Goal: Complete application form: Complete application form

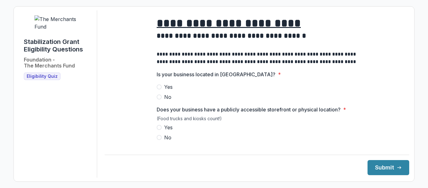
click at [253, 96] on div "Yes No" at bounding box center [257, 92] width 200 height 18
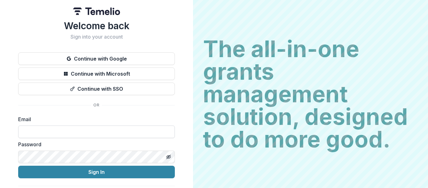
click at [40, 133] on input at bounding box center [96, 131] width 157 height 13
type input "**********"
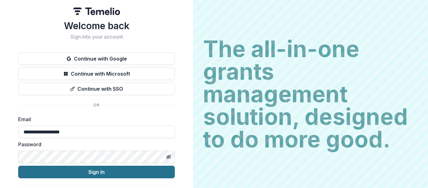
click at [117, 170] on button "Sign In" at bounding box center [96, 171] width 157 height 13
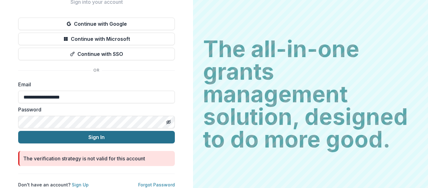
scroll to position [40, 0]
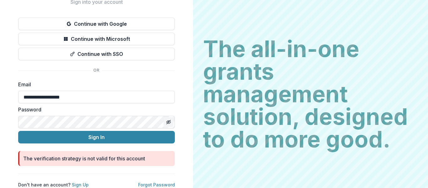
click at [168, 121] on icon "Toggle password visibility" at bounding box center [168, 121] width 1 height 1
click at [168, 121] on circle "Toggle password visibility" at bounding box center [169, 122] width 2 height 2
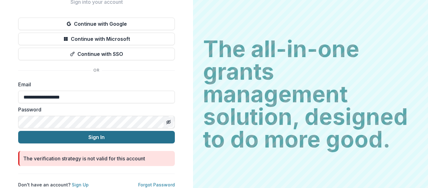
click at [98, 132] on button "Sign In" at bounding box center [96, 137] width 157 height 13
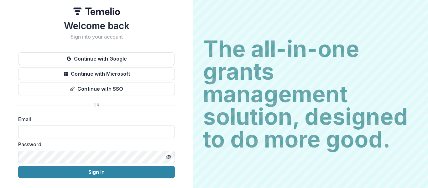
click at [48, 129] on input at bounding box center [96, 131] width 157 height 13
type input "**********"
click at [169, 156] on line "Toggle password visibility" at bounding box center [169, 157] width 4 height 4
click at [169, 156] on icon "Toggle password visibility" at bounding box center [168, 156] width 5 height 5
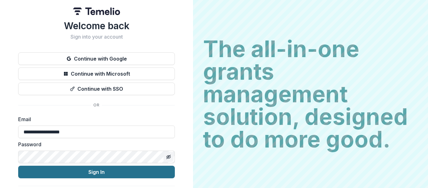
click at [99, 170] on button "Sign In" at bounding box center [96, 171] width 157 height 13
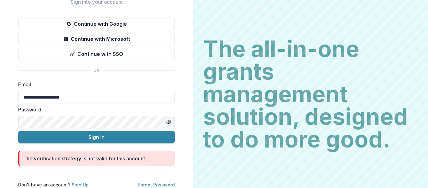
click at [80, 182] on link "Sign Up" at bounding box center [80, 184] width 17 height 5
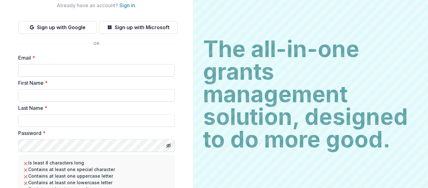
click at [58, 73] on form "Email * First Name * Last Name * Password * Is least 8 characters long Contains…" at bounding box center [96, 147] width 157 height 186
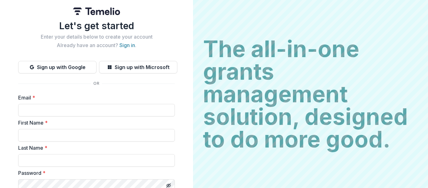
click at [107, 26] on h1 "Let's get started" at bounding box center [96, 25] width 157 height 11
click at [53, 111] on input "Email *" at bounding box center [96, 110] width 157 height 13
click at [60, 70] on button "Sign up with Google" at bounding box center [57, 67] width 78 height 13
click at [71, 70] on button "Sign up with Google" at bounding box center [57, 67] width 78 height 13
click at [43, 113] on input "Email *" at bounding box center [96, 110] width 157 height 13
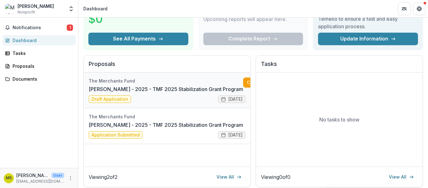
scroll to position [46, 0]
click at [119, 125] on link "Mohammad Siddiquee - 2025 - TMF 2025 Stabilization Grant Program" at bounding box center [166, 125] width 154 height 8
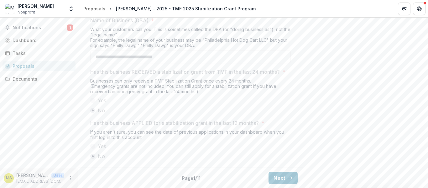
scroll to position [379, 0]
click at [279, 179] on button "Next" at bounding box center [282, 177] width 29 height 13
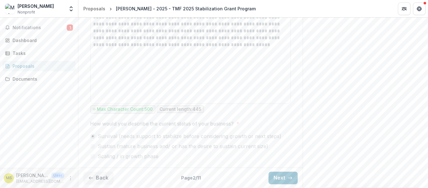
scroll to position [432, 0]
click at [274, 183] on button "Next" at bounding box center [282, 177] width 29 height 13
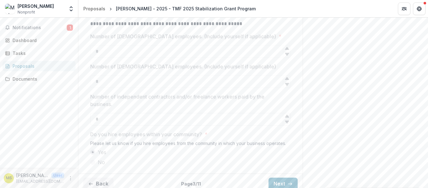
scroll to position [282, 0]
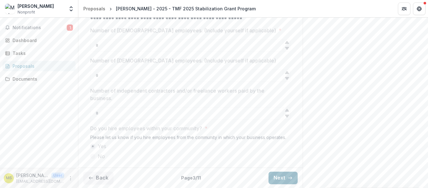
click at [285, 176] on button "Next" at bounding box center [282, 177] width 29 height 13
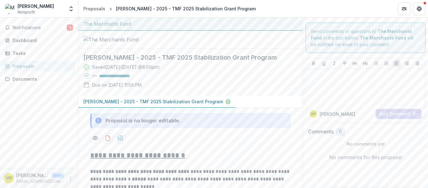
scroll to position [132, 0]
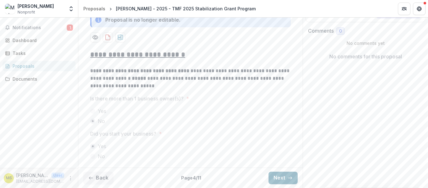
click at [284, 172] on button "Next" at bounding box center [282, 177] width 29 height 13
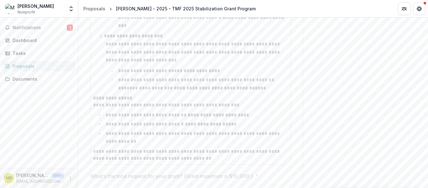
scroll to position [642, 0]
click at [118, 90] on p "**********" at bounding box center [196, 83] width 157 height 13
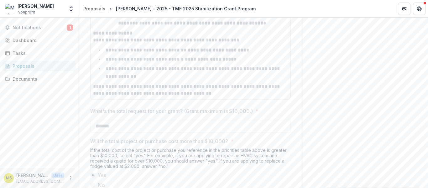
click at [106, 171] on div "If the total cost of the project or purchase you reference in the priorities ta…" at bounding box center [190, 159] width 200 height 24
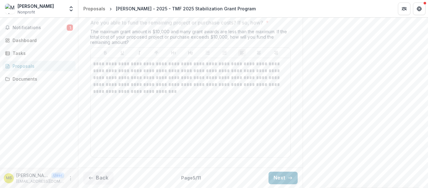
scroll to position [1146, 0]
click at [272, 179] on button "Next" at bounding box center [282, 177] width 29 height 13
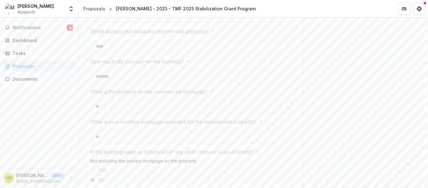
scroll to position [226, 0]
click at [233, 62] on label "How much did you pay for the building? *" at bounding box center [188, 58] width 197 height 8
click at [180, 92] on p "What is the balance on the commercial mortgage?" at bounding box center [149, 88] width 118 height 8
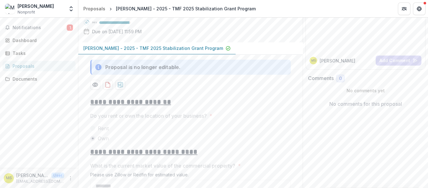
scroll to position [0, 0]
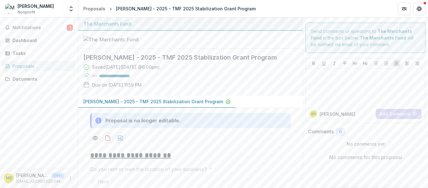
click at [152, 61] on h2 "Mohammad Siddiquee - 2025 - TMF 2025 Stabilization Grant Program" at bounding box center [185, 58] width 204 height 8
click at [42, 29] on span "Notifications" at bounding box center [40, 27] width 54 height 5
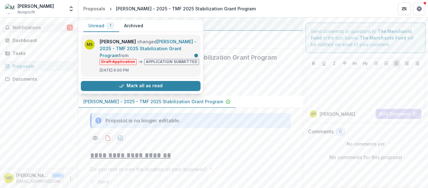
click at [170, 55] on link "Mohammad Siddiquee - 2025 - TMF 2025 Stabilization Grant Program" at bounding box center [148, 48] width 97 height 19
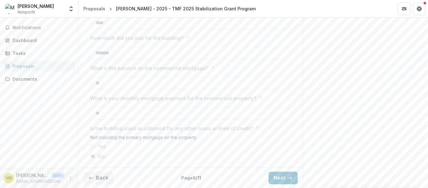
scroll to position [278, 0]
click at [278, 179] on button "Next" at bounding box center [282, 177] width 29 height 13
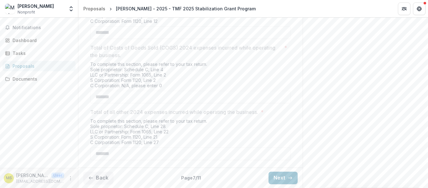
scroll to position [341, 0]
click at [282, 180] on button "Next" at bounding box center [282, 177] width 29 height 13
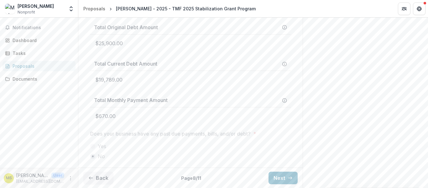
scroll to position [811, 0]
click at [284, 176] on button "Next" at bounding box center [282, 177] width 29 height 13
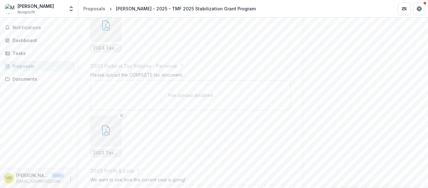
scroll to position [733, 0]
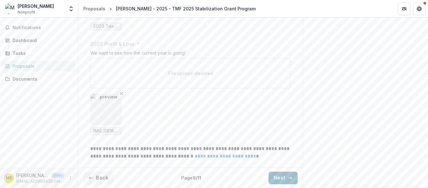
click at [283, 176] on button "Next" at bounding box center [282, 177] width 29 height 13
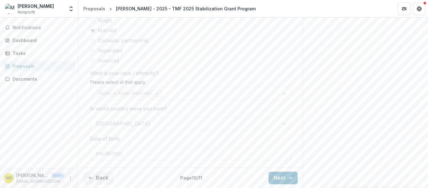
scroll to position [408, 0]
click at [285, 177] on button "Next" at bounding box center [282, 177] width 29 height 13
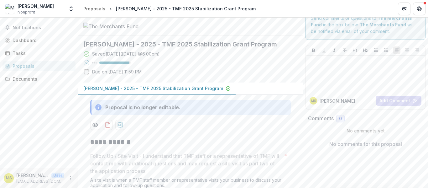
scroll to position [0, 0]
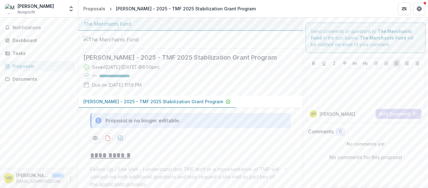
click at [293, 108] on div "Mohammad Siddiquee - 2025 - TMF 2025 Stabilization Grant Program" at bounding box center [190, 102] width 224 height 12
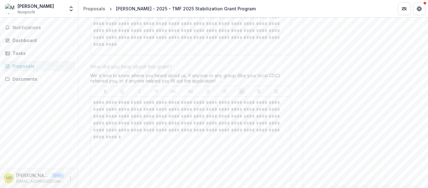
scroll to position [336, 0]
